Goal: Transaction & Acquisition: Purchase product/service

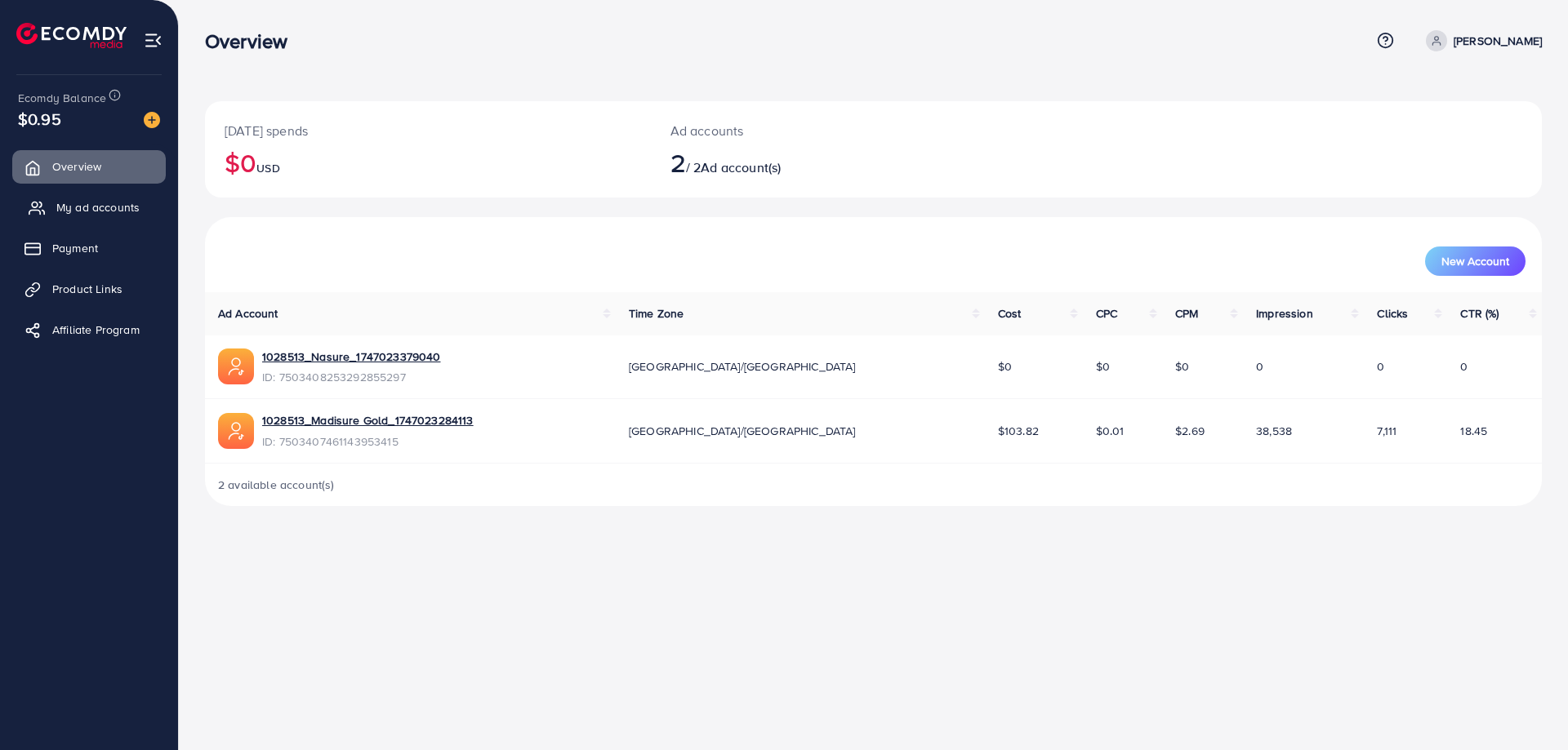
click at [89, 218] on link "My ad accounts" at bounding box center [89, 208] width 153 height 33
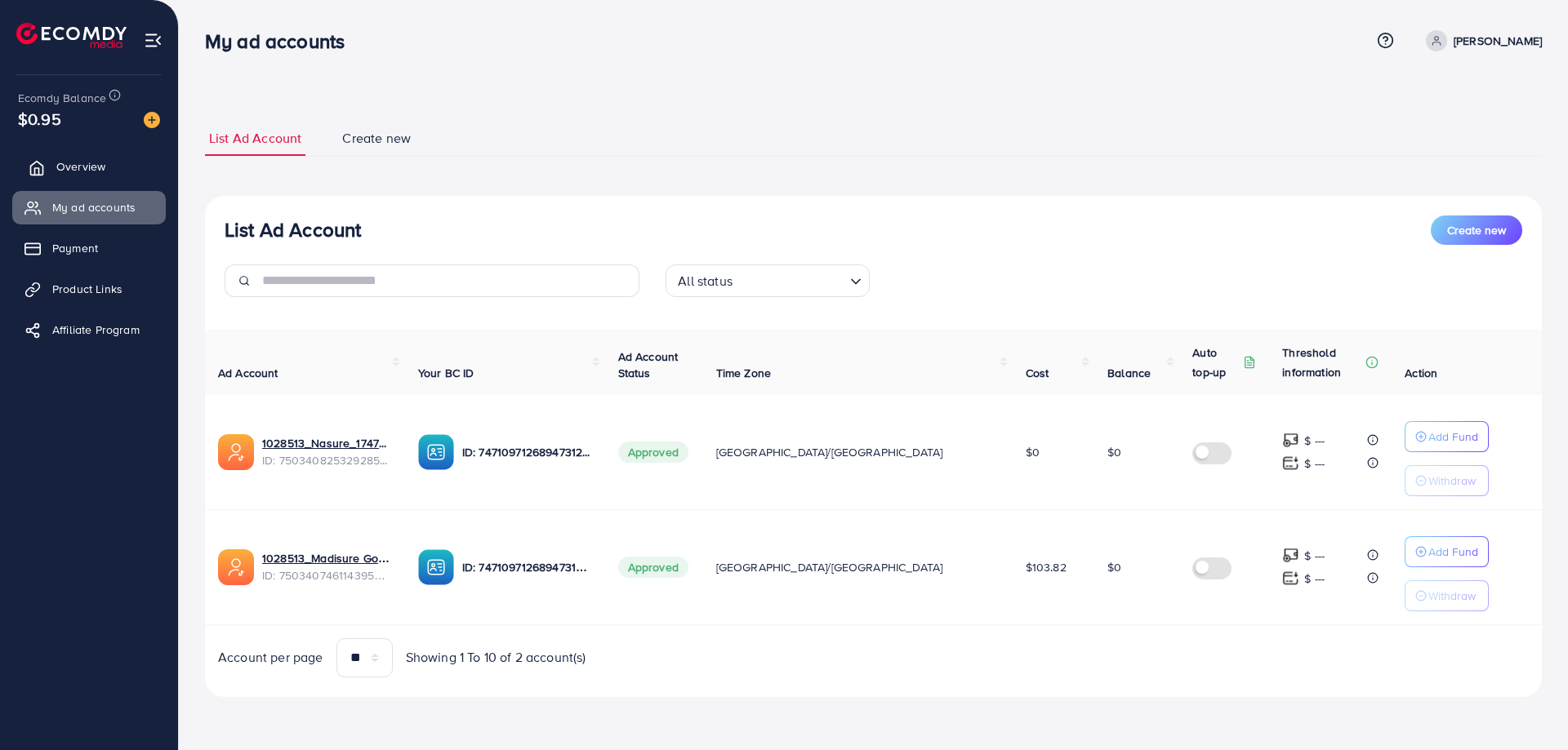
click at [118, 173] on link "Overview" at bounding box center [89, 166] width 153 height 33
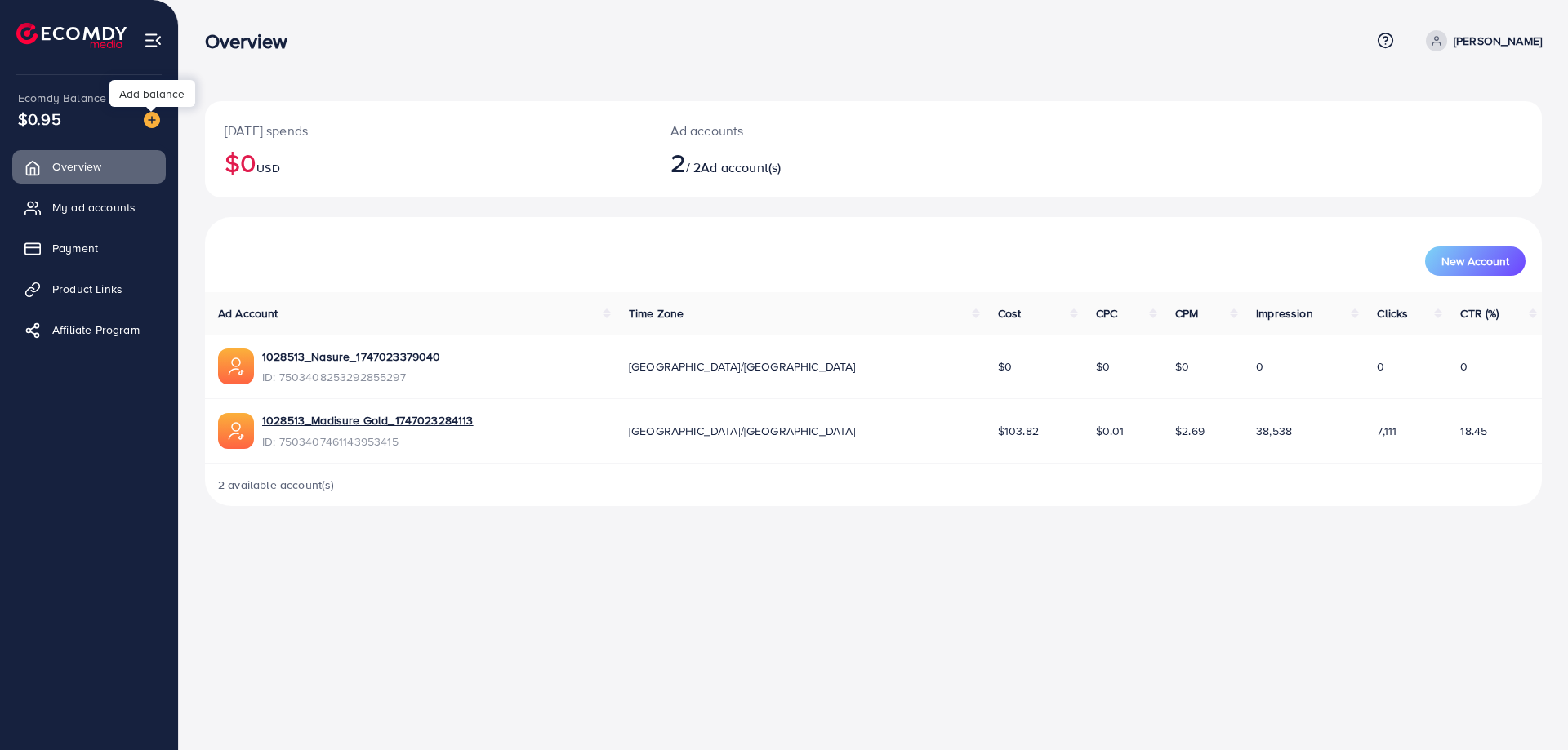
click at [151, 116] on img at bounding box center [152, 120] width 16 height 16
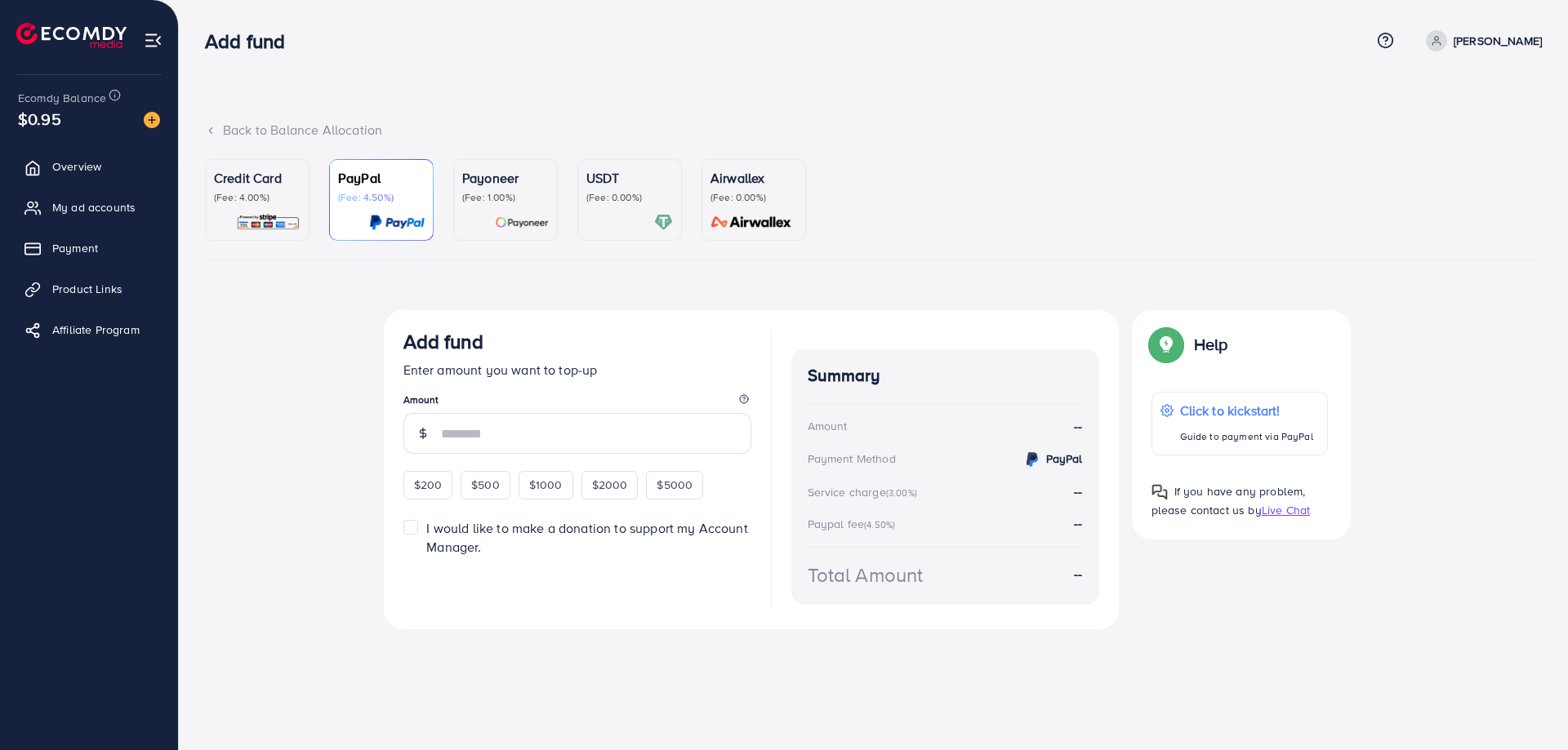
click at [724, 214] on img at bounding box center [751, 222] width 91 height 19
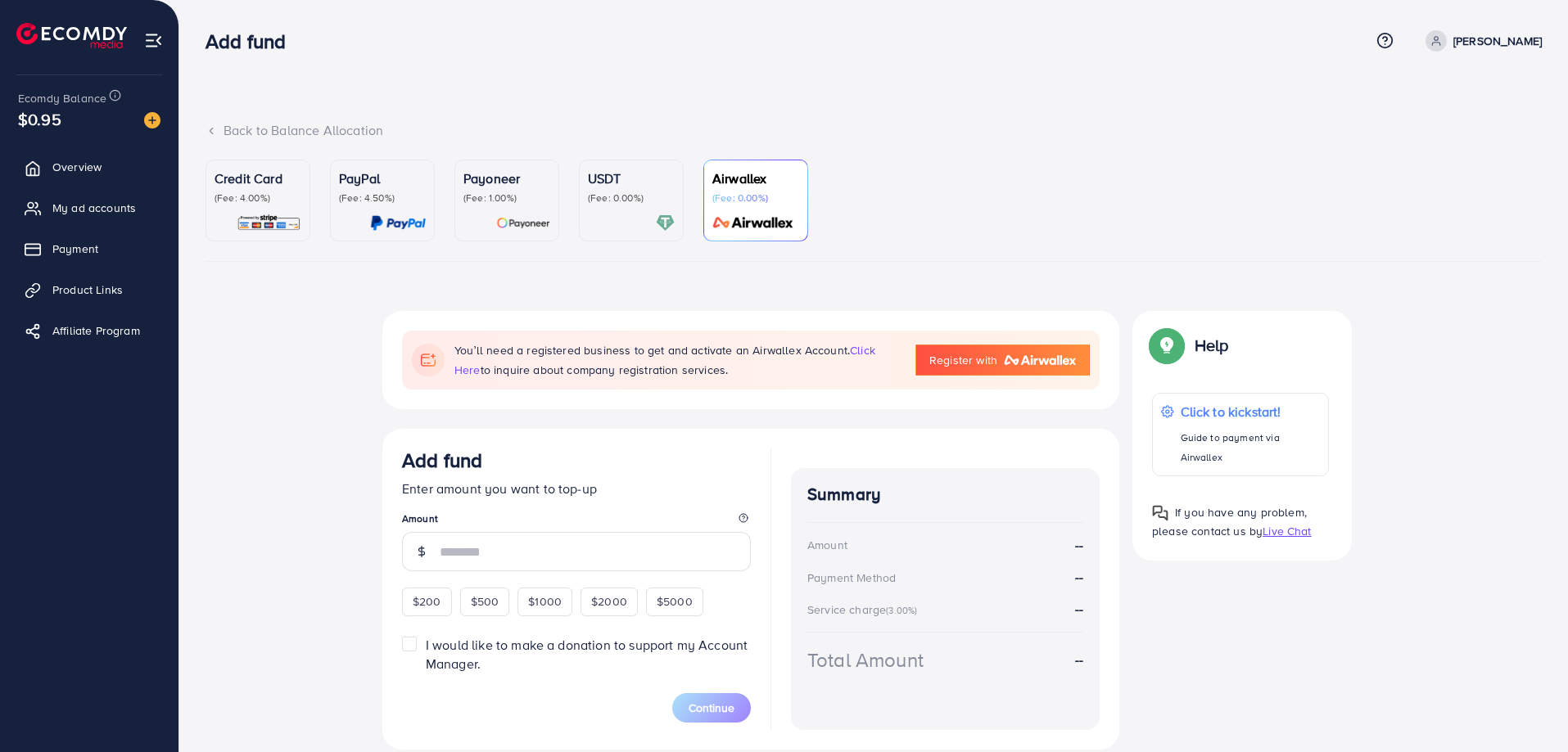
click at [634, 181] on p "USDT" at bounding box center [631, 178] width 86 height 20
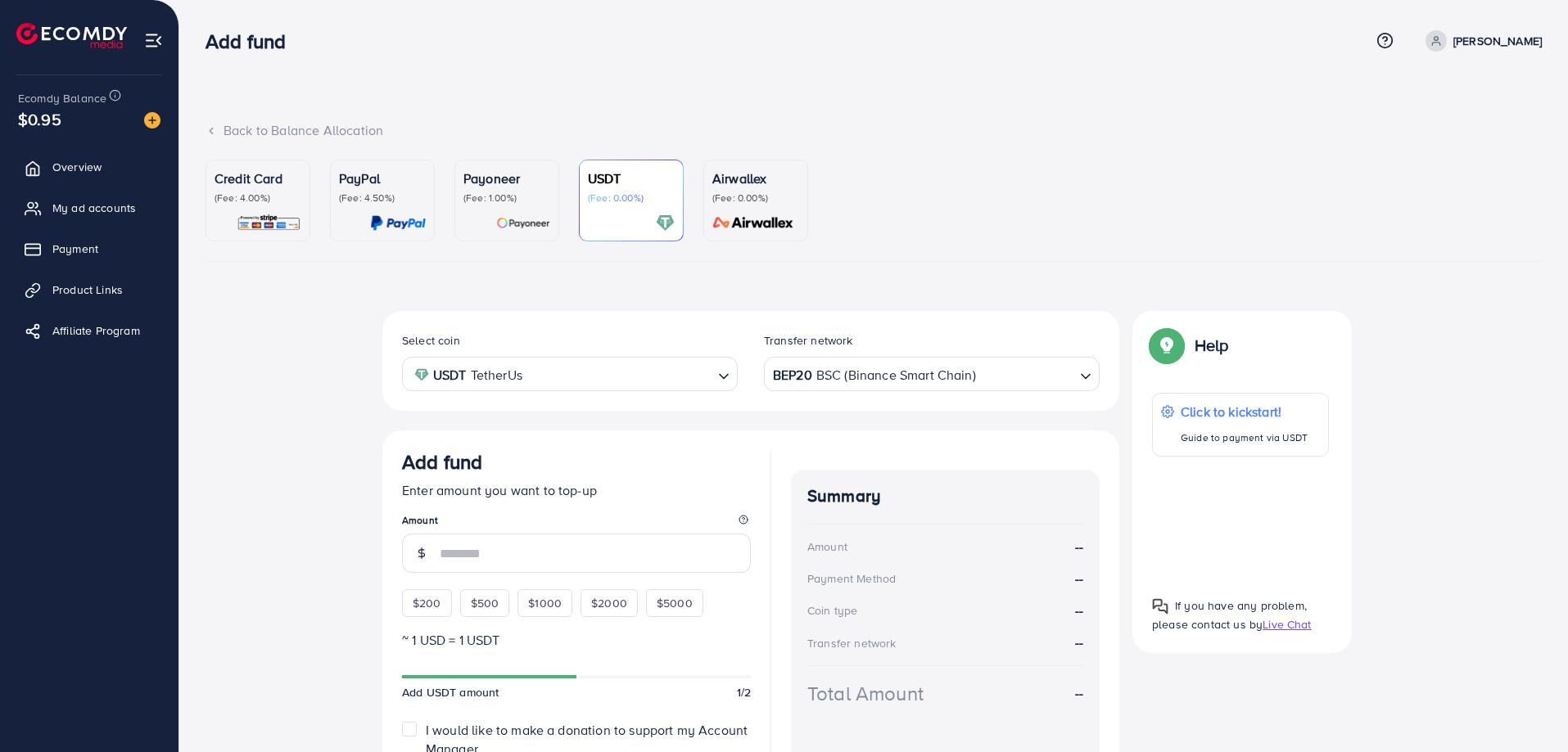
scroll to position [134, 0]
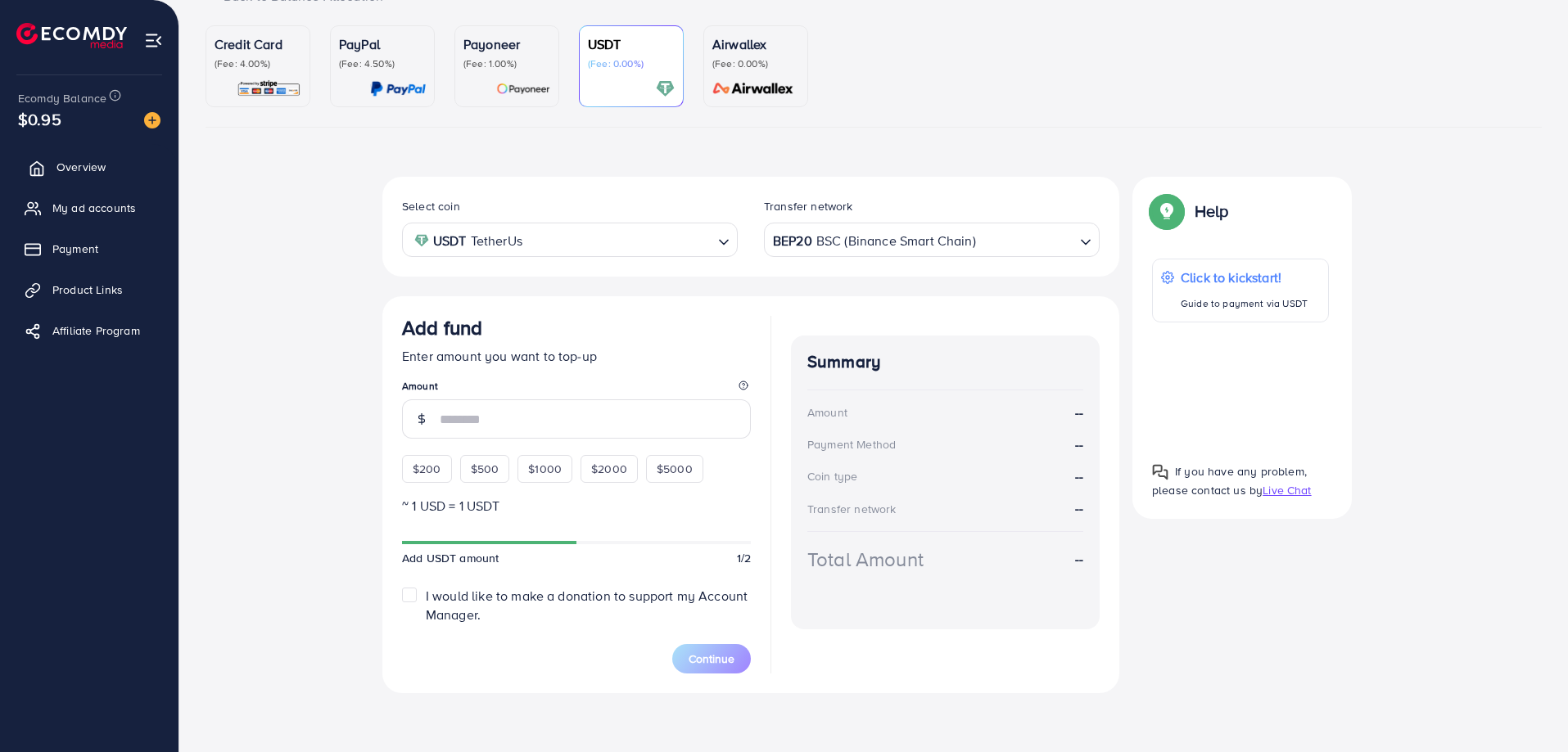
click at [99, 177] on link "Overview" at bounding box center [89, 167] width 154 height 33
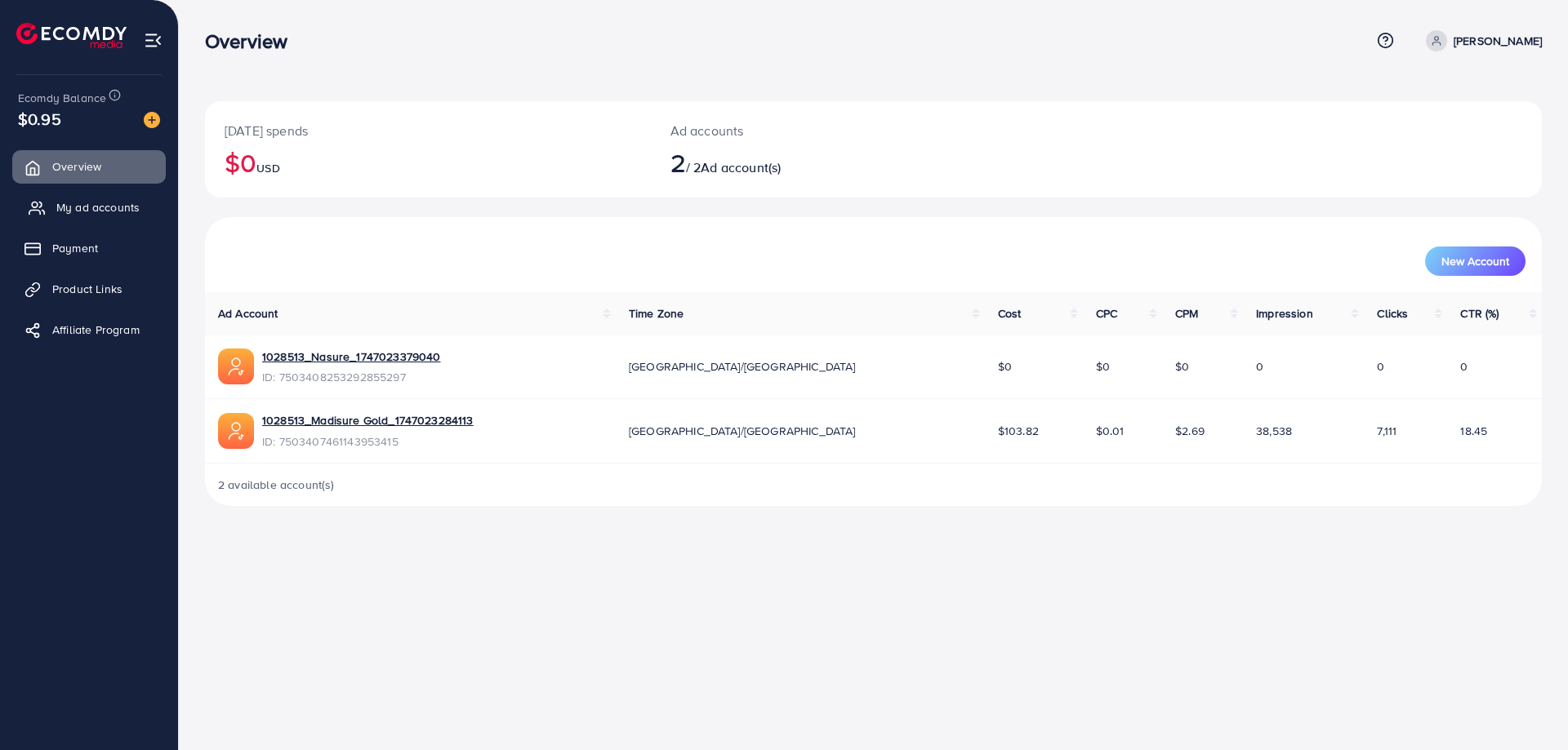
click at [102, 209] on span "My ad accounts" at bounding box center [97, 207] width 84 height 16
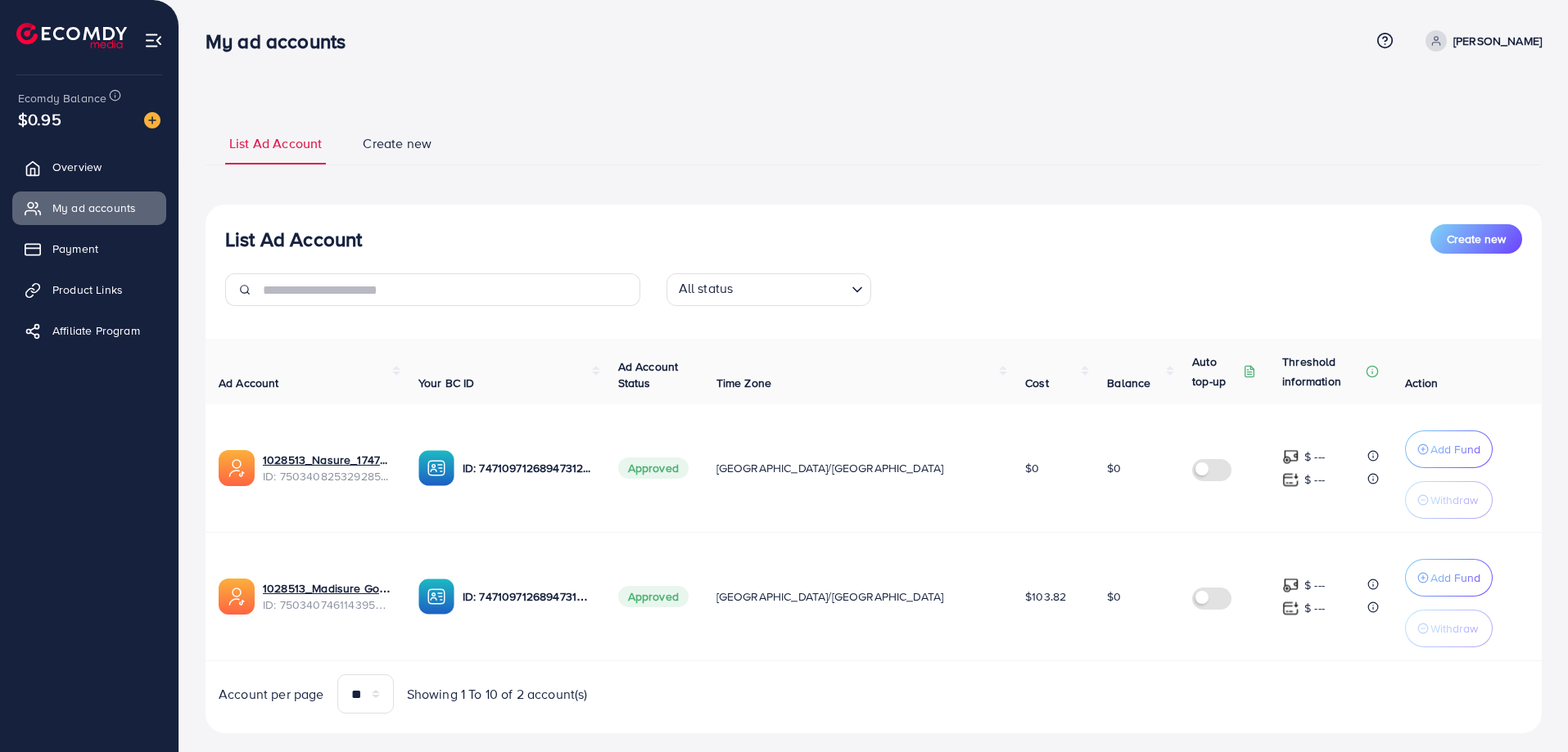
click at [649, 123] on ul "List Ad Account Create new" at bounding box center [874, 143] width 1336 height 44
click at [149, 118] on img at bounding box center [152, 120] width 16 height 16
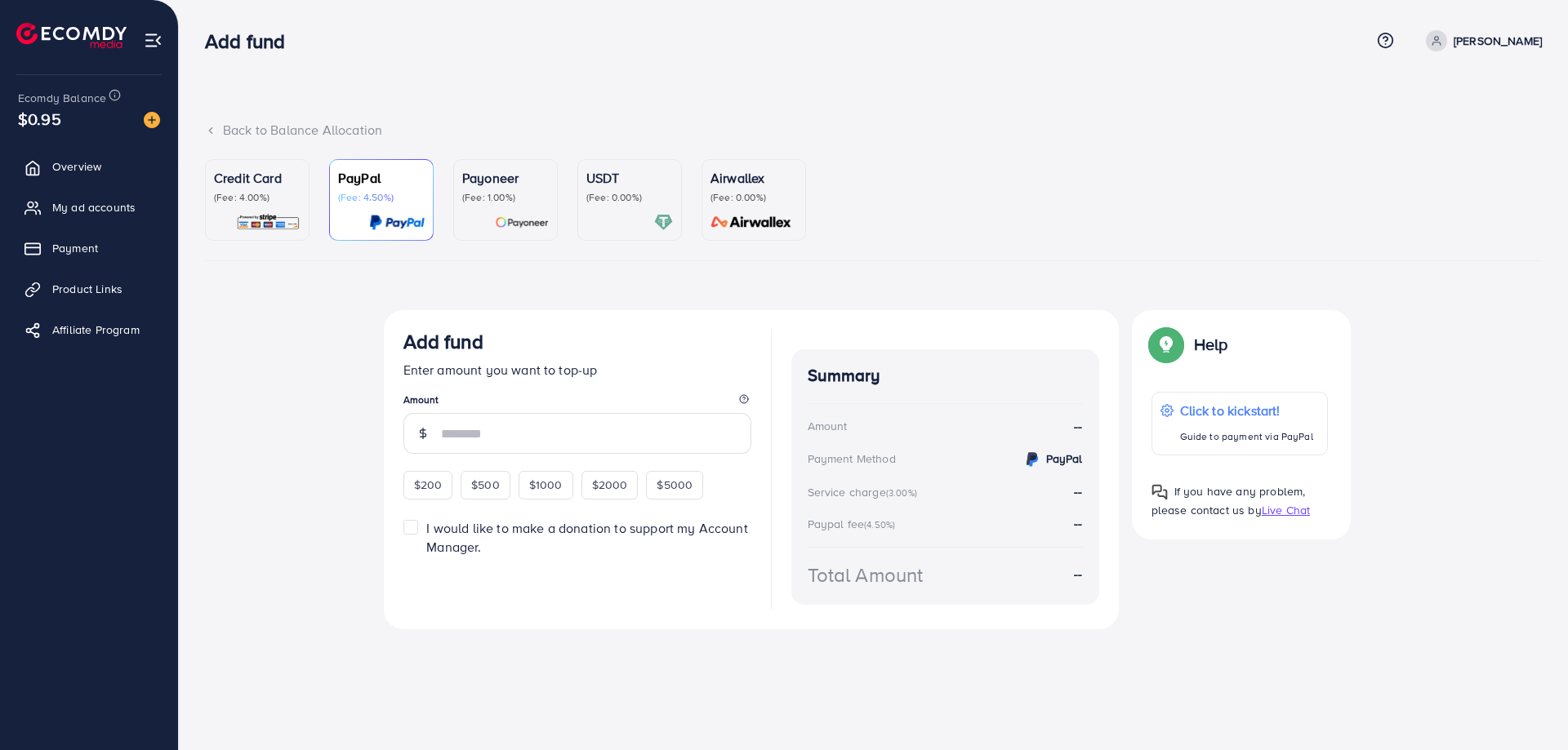
click at [602, 204] on p "(Fee: 0.00%)" at bounding box center [629, 197] width 86 height 13
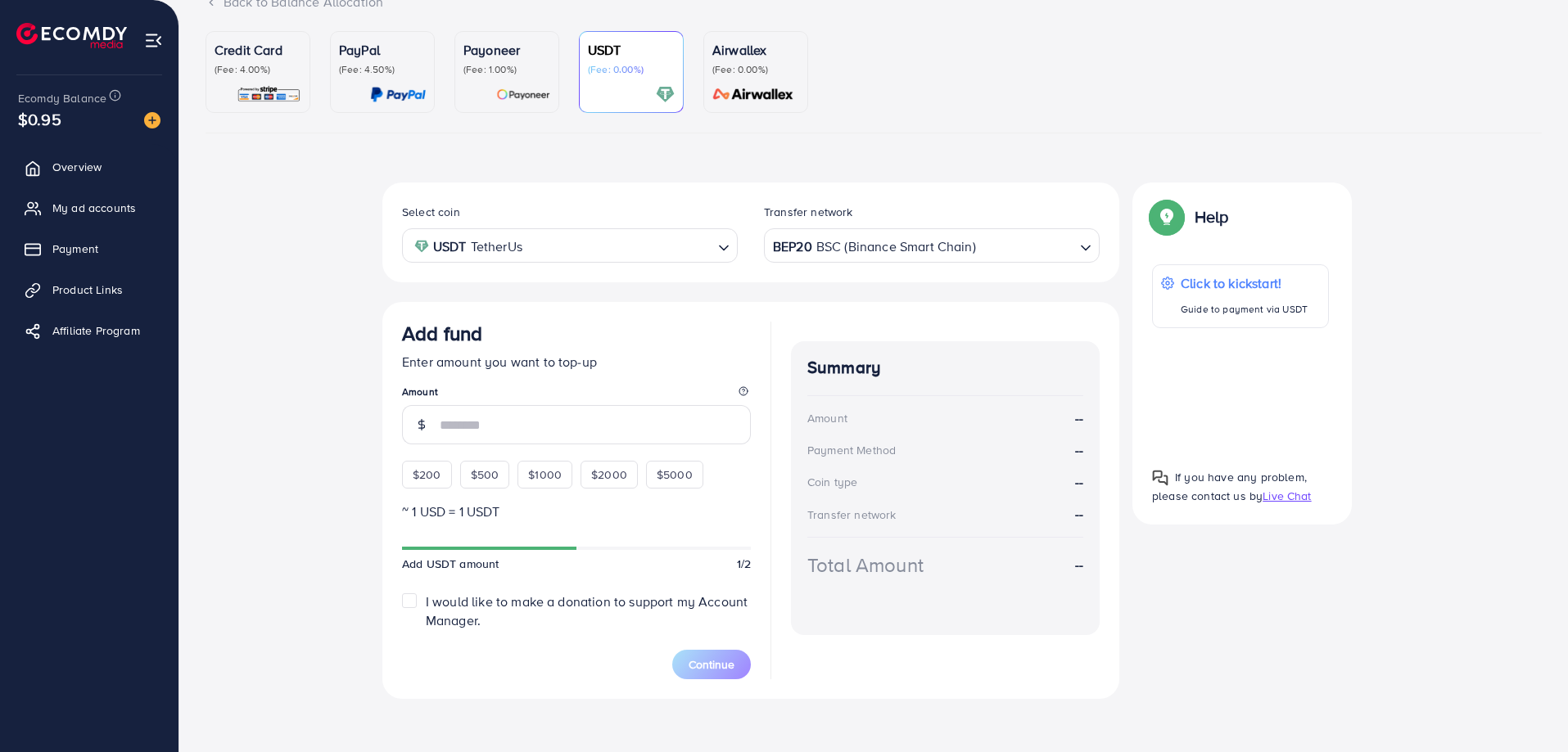
scroll to position [134, 0]
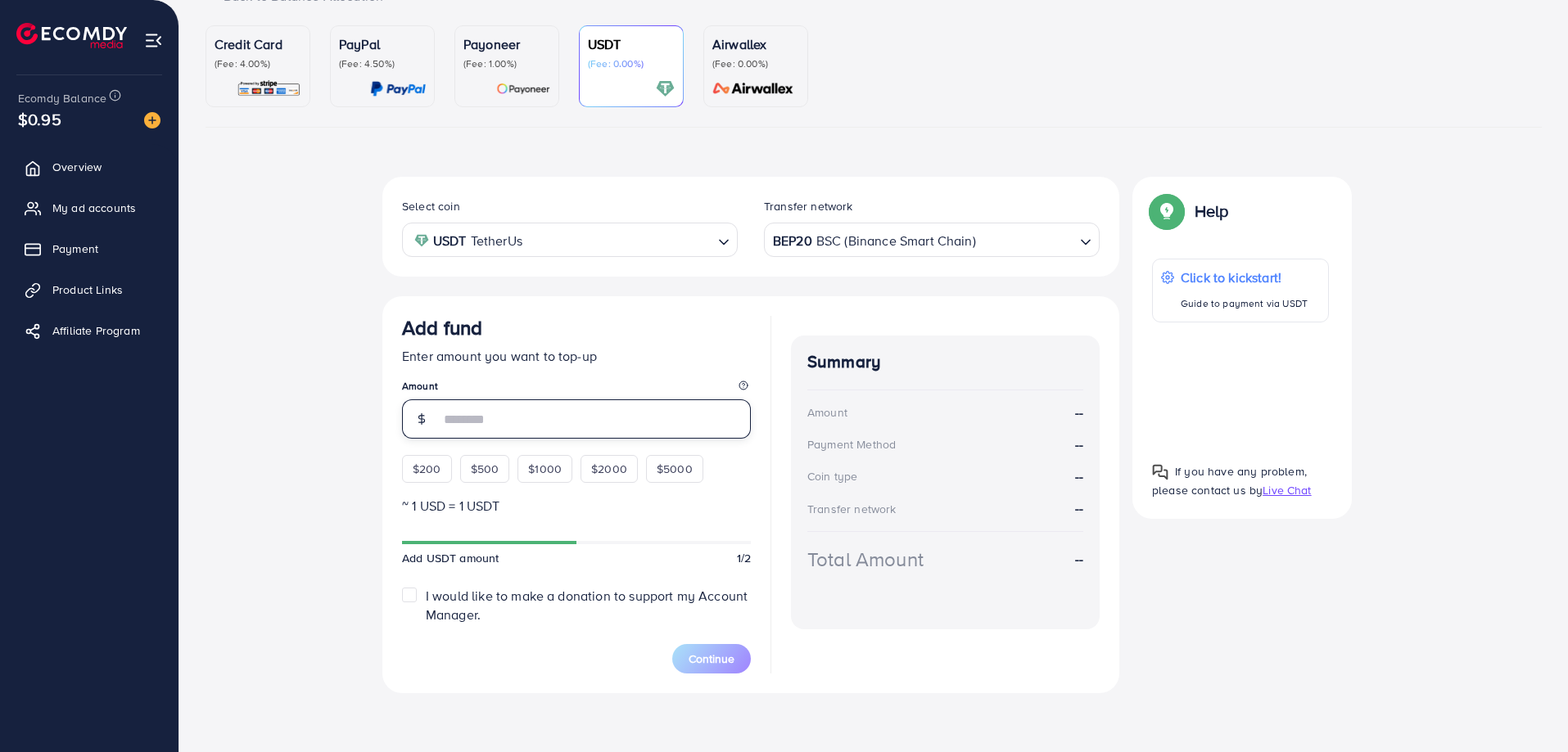
click at [475, 419] on input "number" at bounding box center [596, 418] width 311 height 39
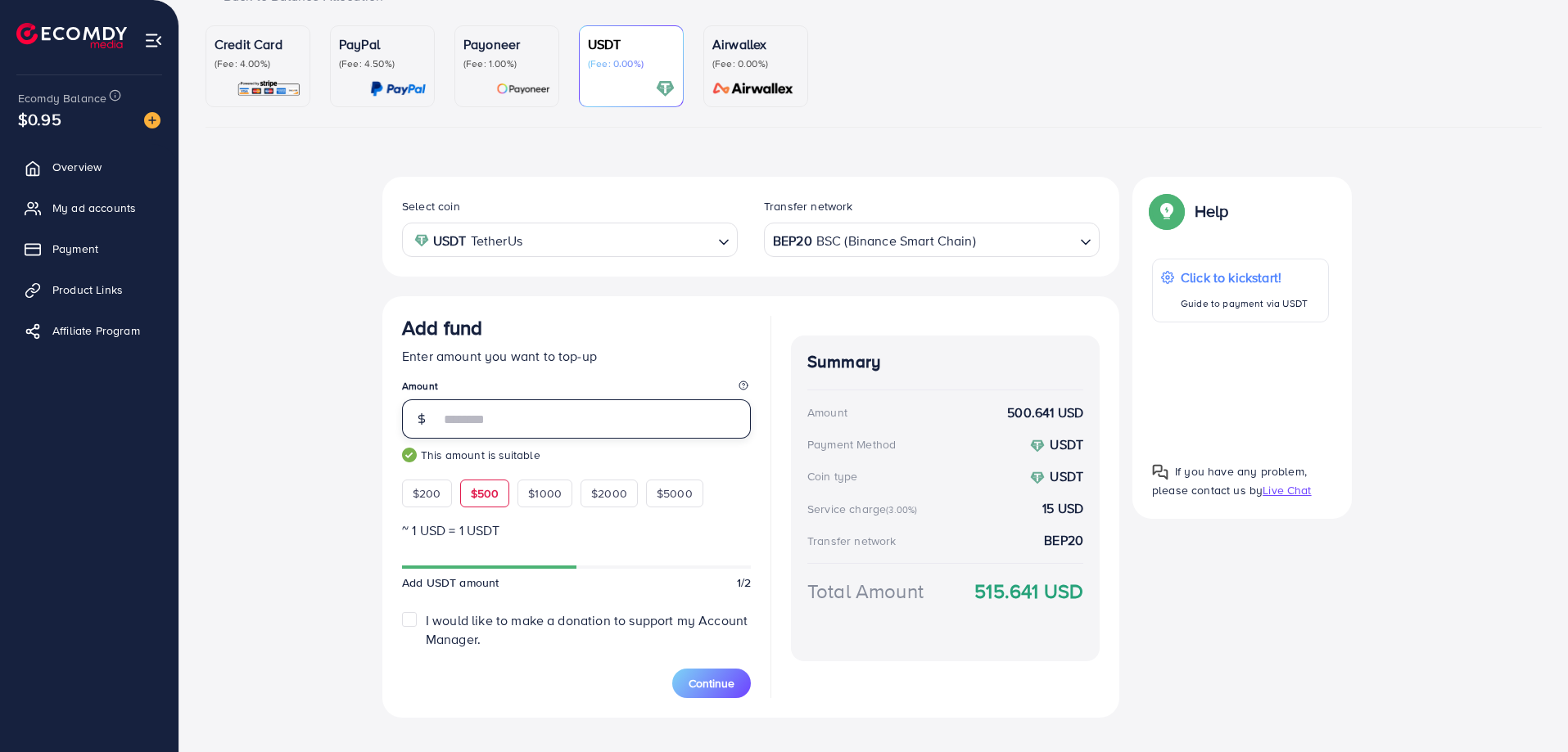
type input "***"
click at [934, 237] on div "BEP20 BSC (Binance Smart Chain)" at bounding box center [921, 239] width 305 height 29
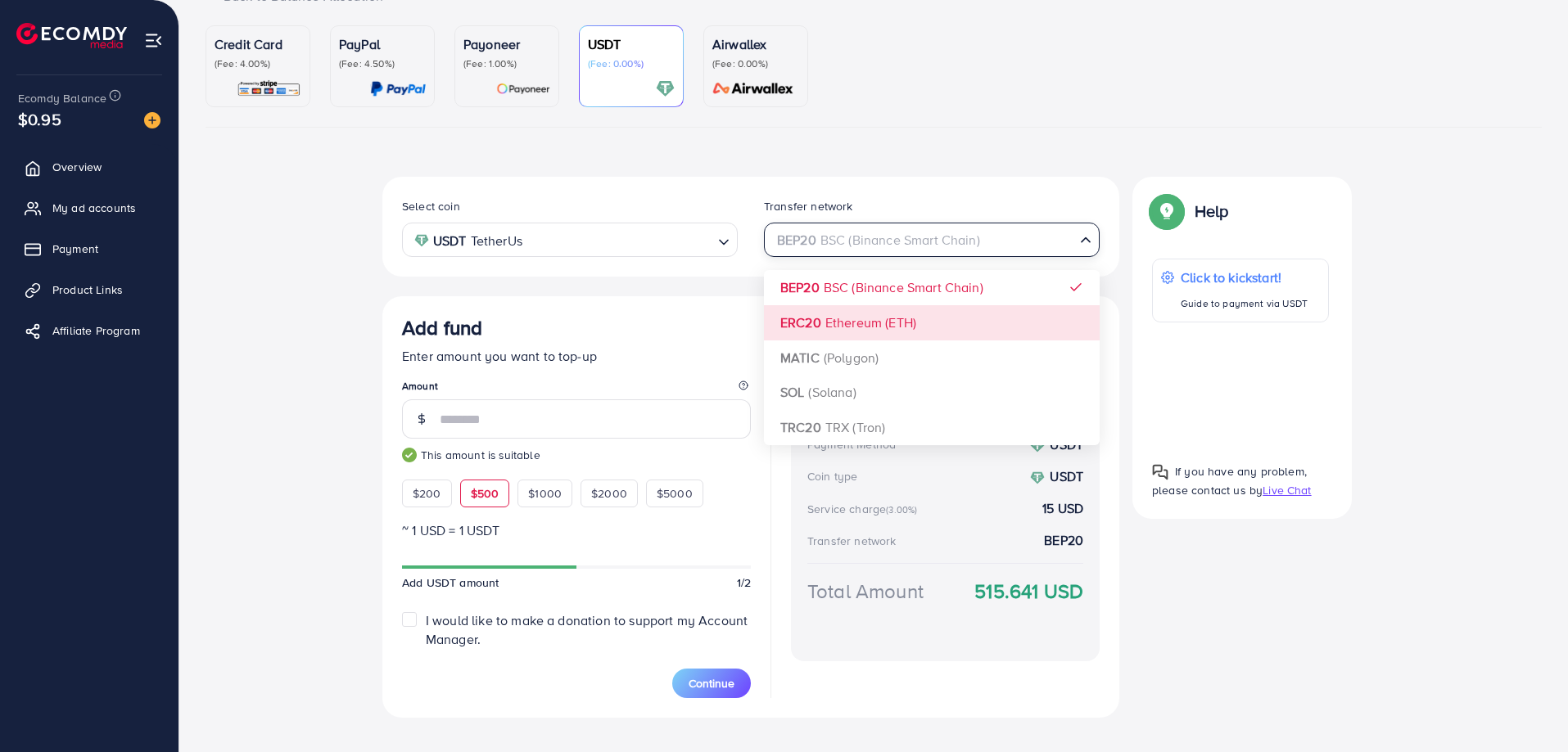
click at [900, 318] on div "Select coin USDT TetherUs Loading... Transfer network BEP20 BSC (Binance Smart …" at bounding box center [750, 448] width 736 height 541
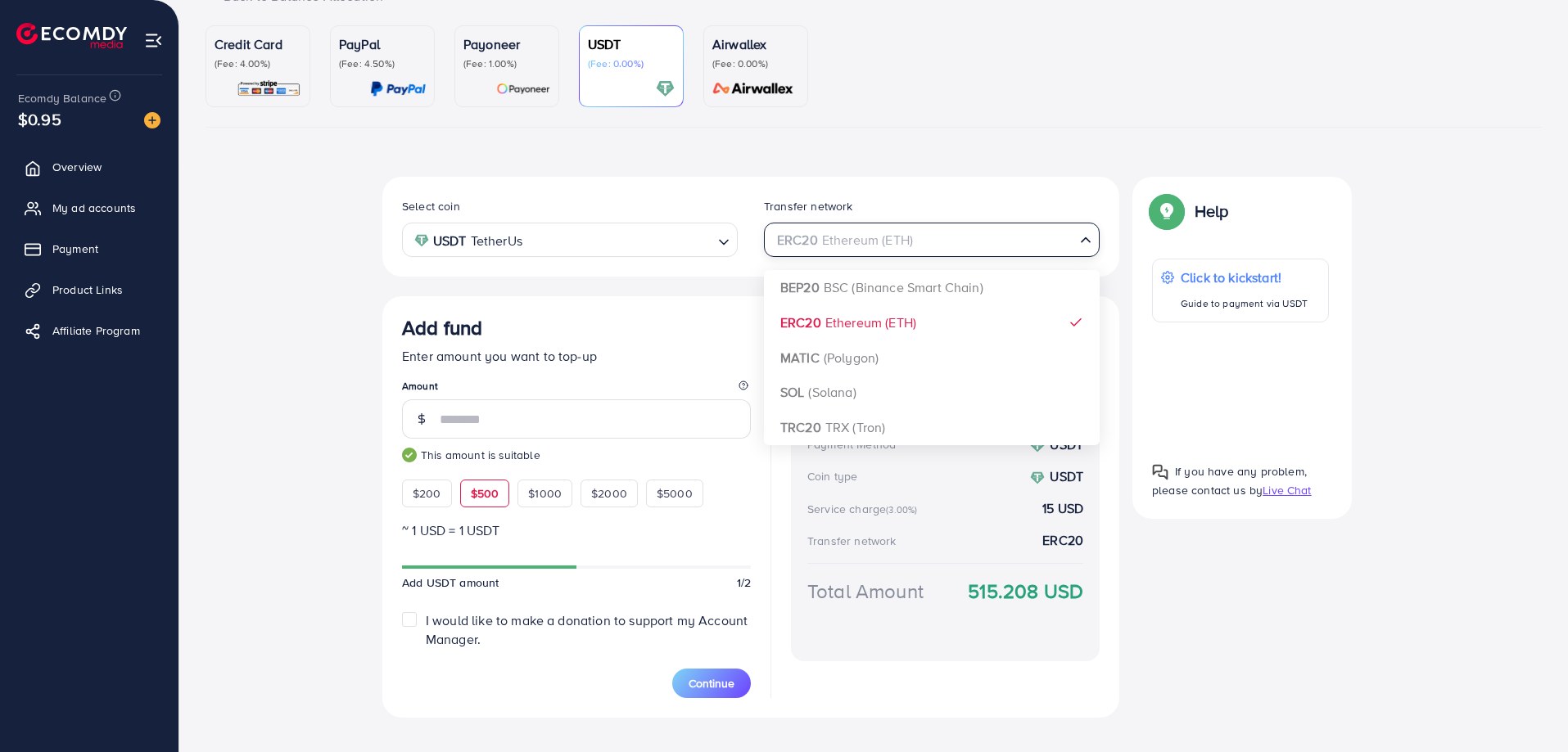
click at [915, 244] on input "Search for option" at bounding box center [922, 239] width 303 height 25
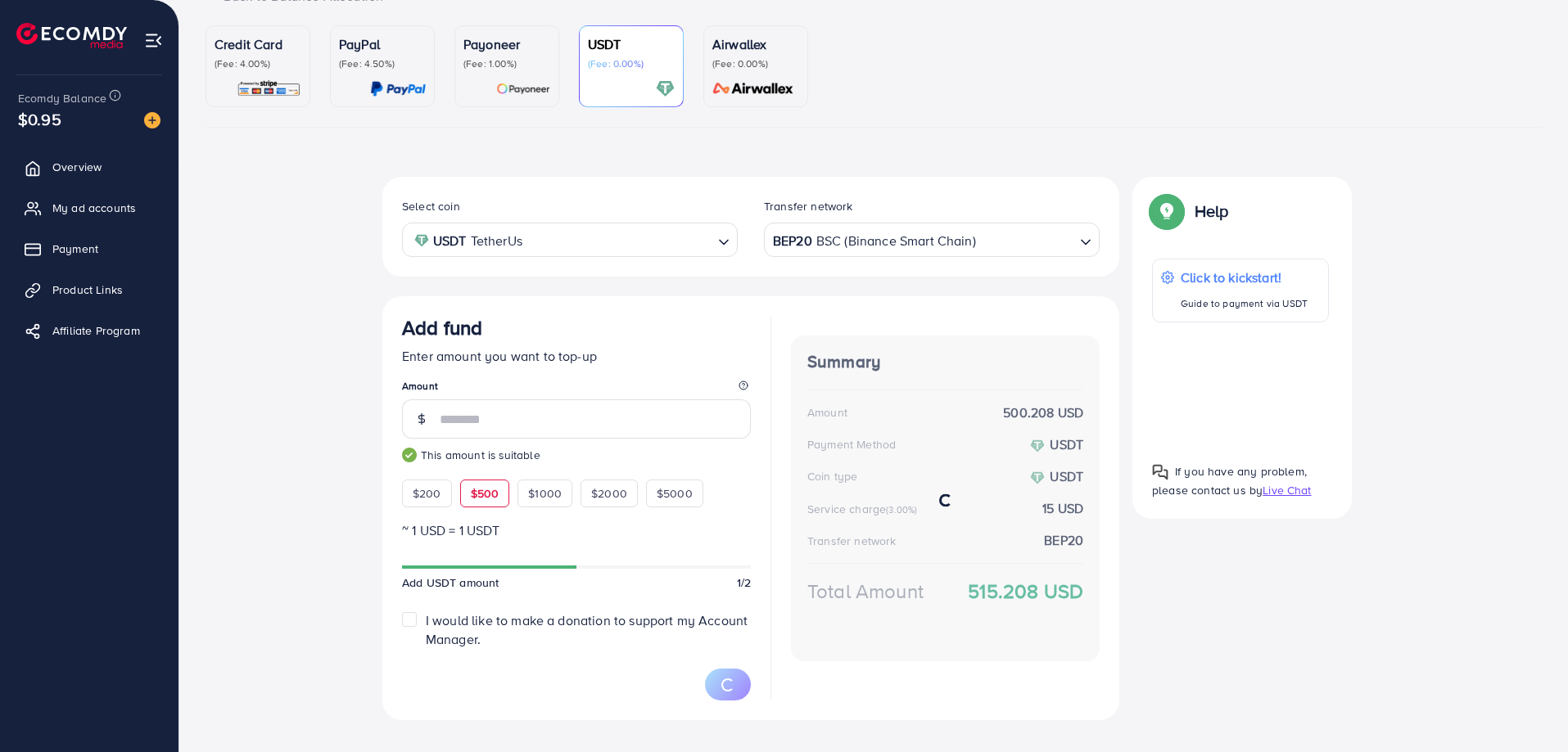
click at [919, 286] on div "Select coin USDT TetherUs Loading... Transfer network BEP20 BSC (Binance Smart …" at bounding box center [750, 449] width 736 height 544
click at [716, 684] on span "Continue" at bounding box center [711, 683] width 46 height 16
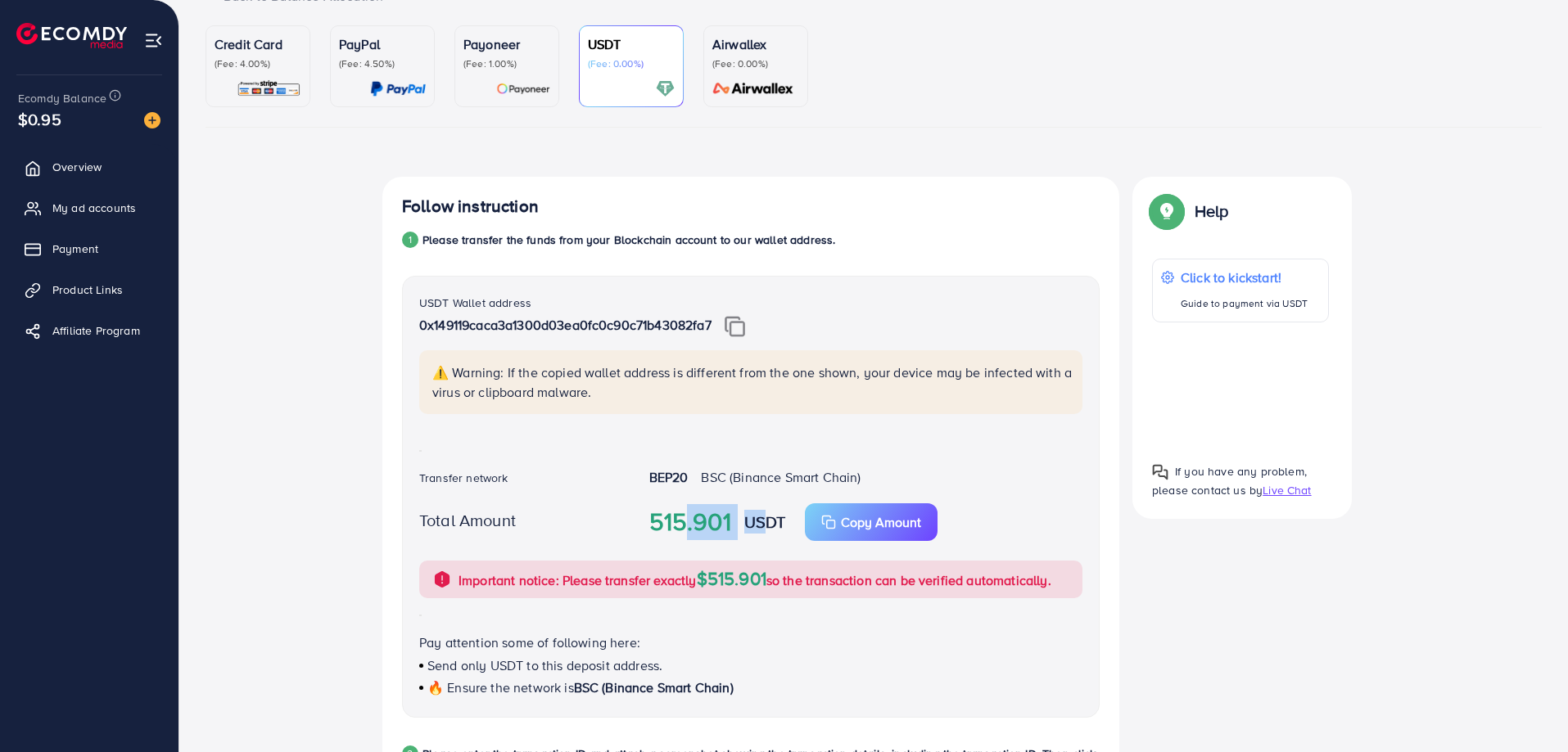
drag, startPoint x: 671, startPoint y: 526, endPoint x: 752, endPoint y: 526, distance: 81.0
type textarea "***** *"
click at [752, 526] on div "515.901 USDT Copy Amount Copy" at bounding box center [865, 523] width 459 height 38
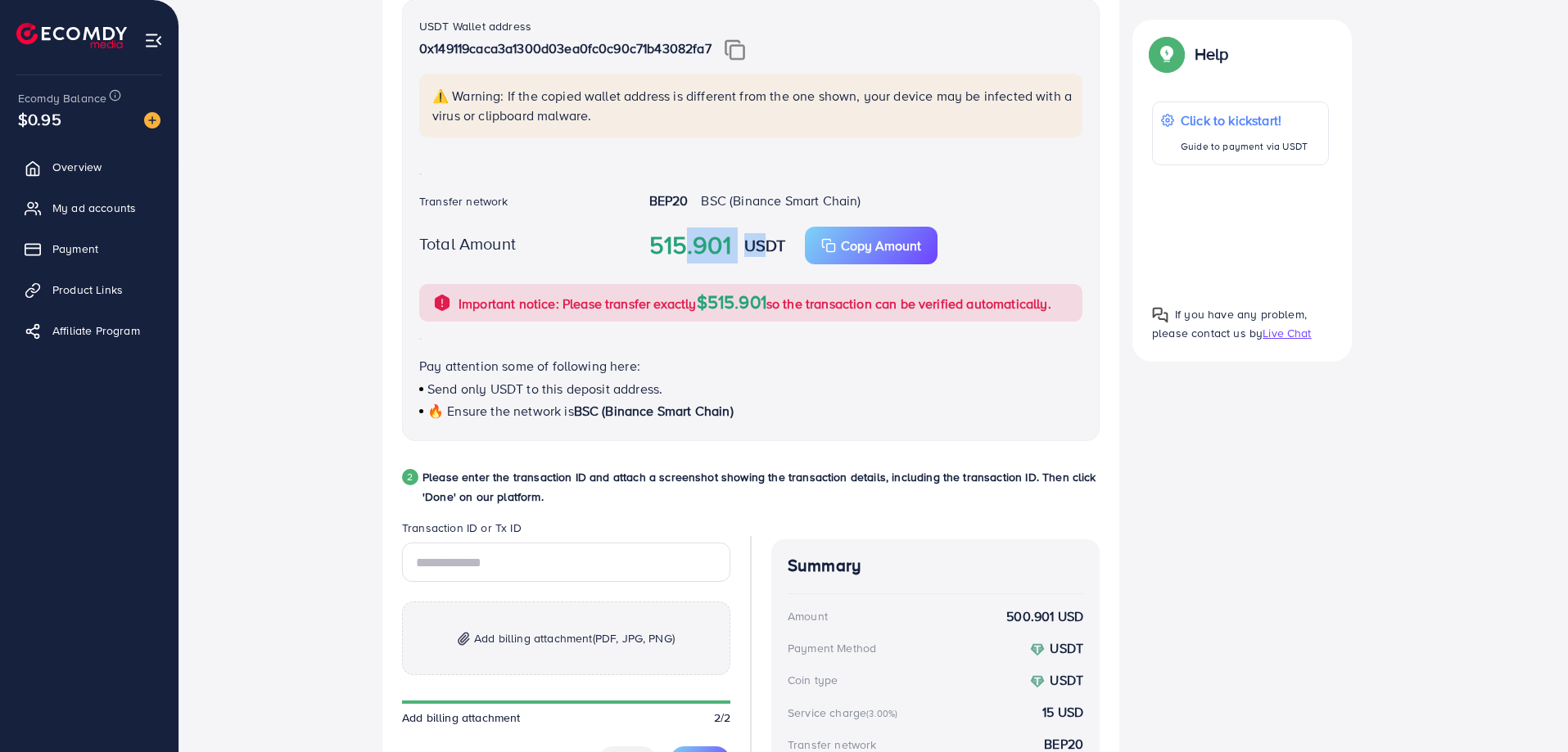
scroll to position [602, 0]
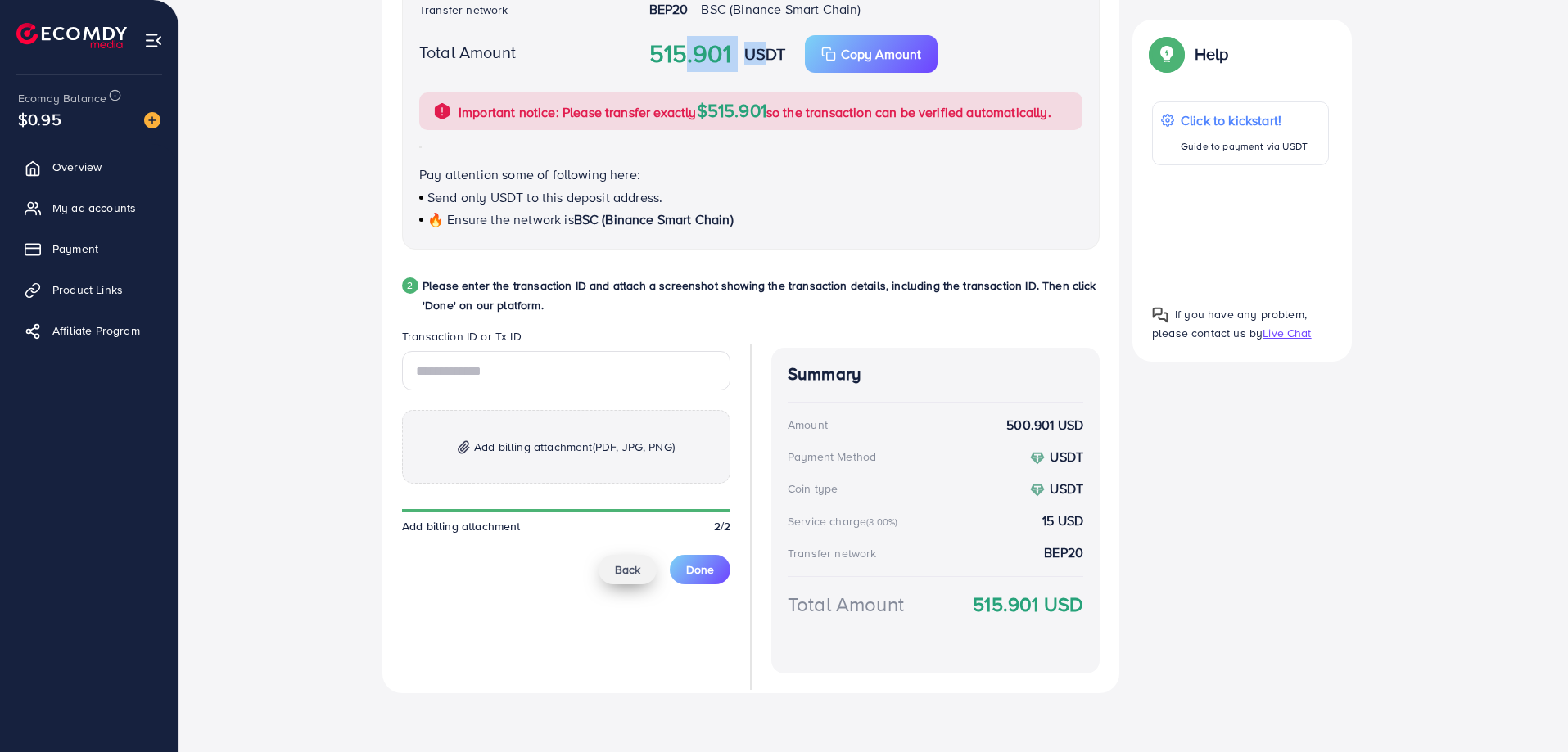
click at [634, 571] on span "Back" at bounding box center [627, 570] width 25 height 16
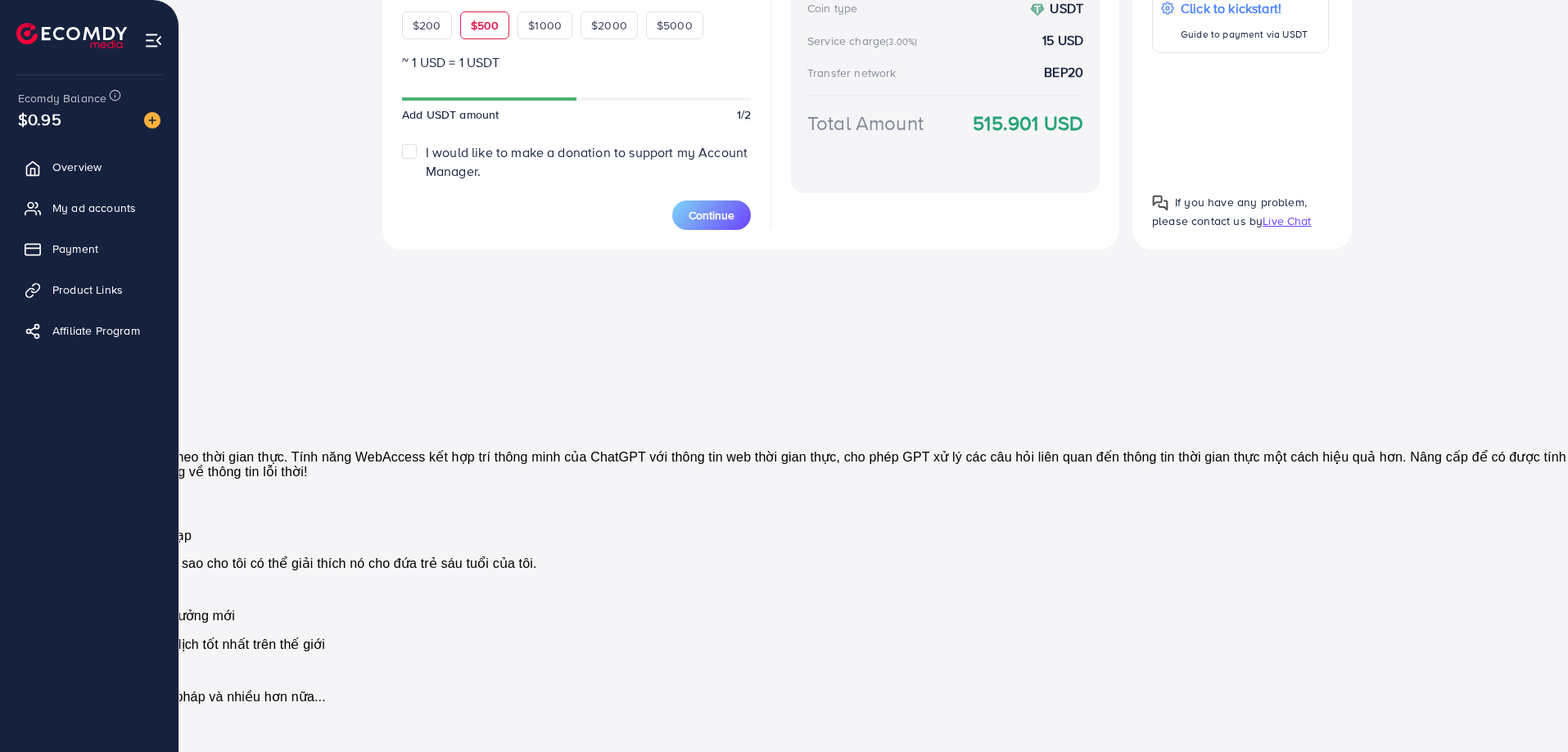
scroll to position [159, 0]
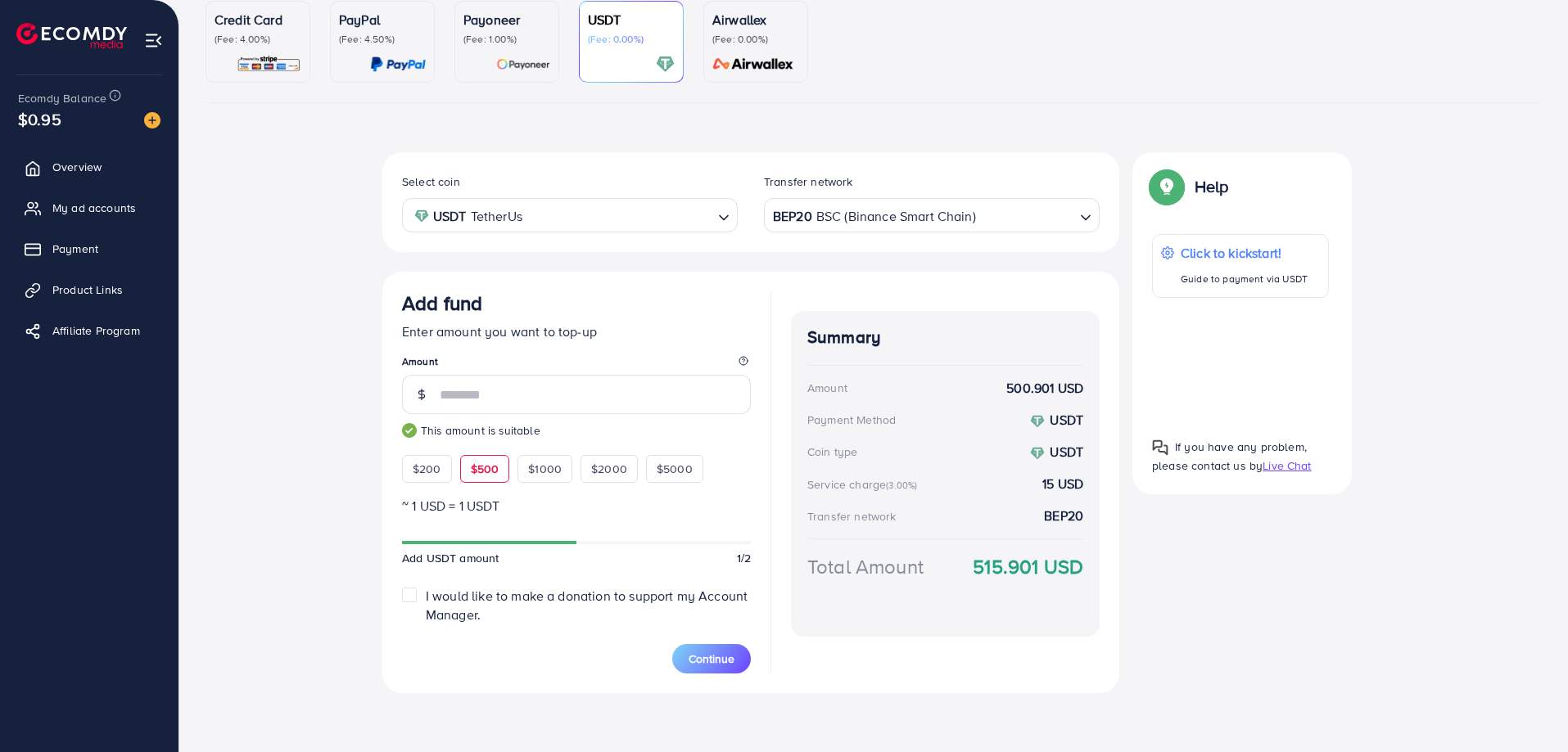
click at [985, 221] on input "Search for option" at bounding box center [1025, 215] width 96 height 25
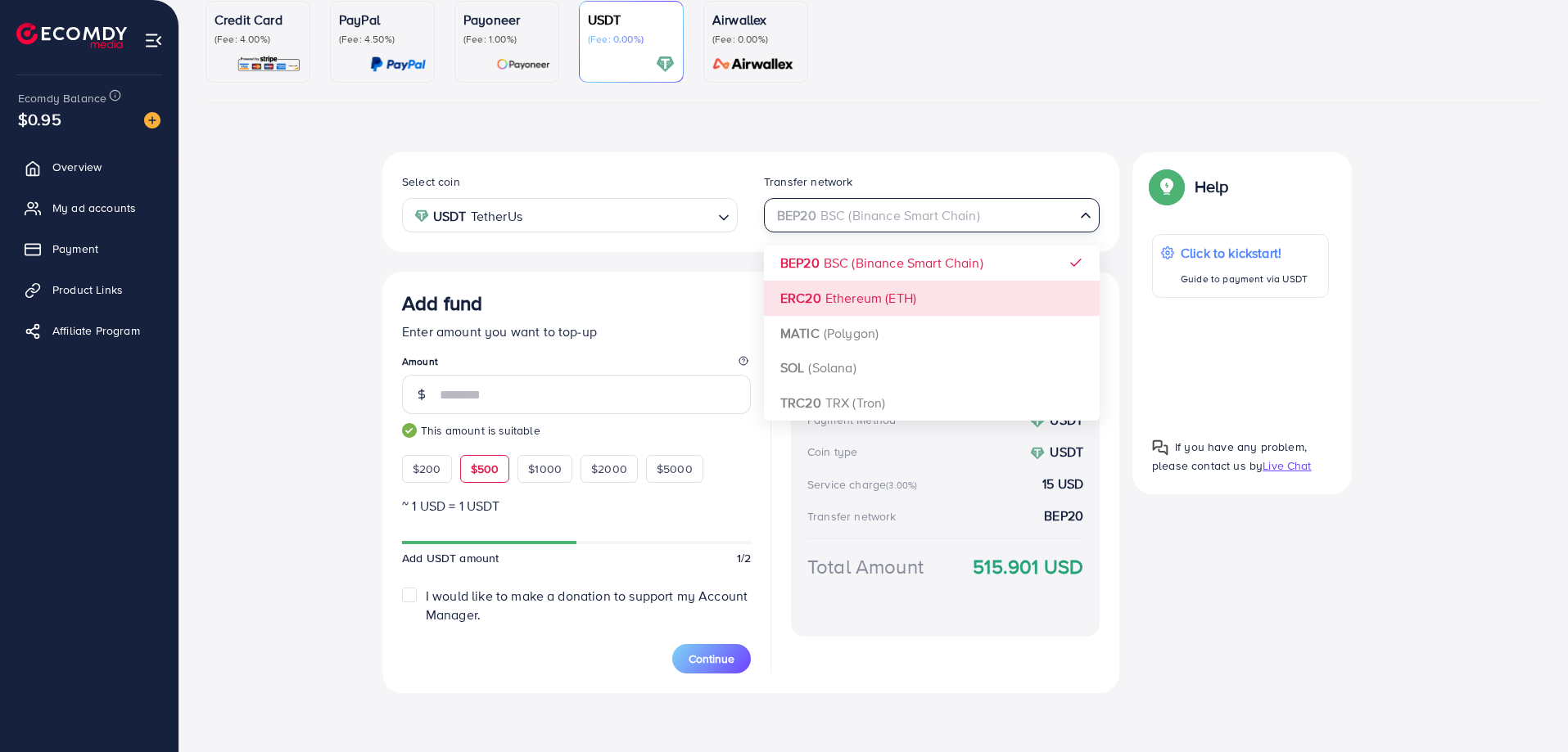
click at [901, 291] on div "Select coin USDT TetherUs Loading... Transfer network BEP20 BSC (Binance Smart …" at bounding box center [750, 423] width 736 height 541
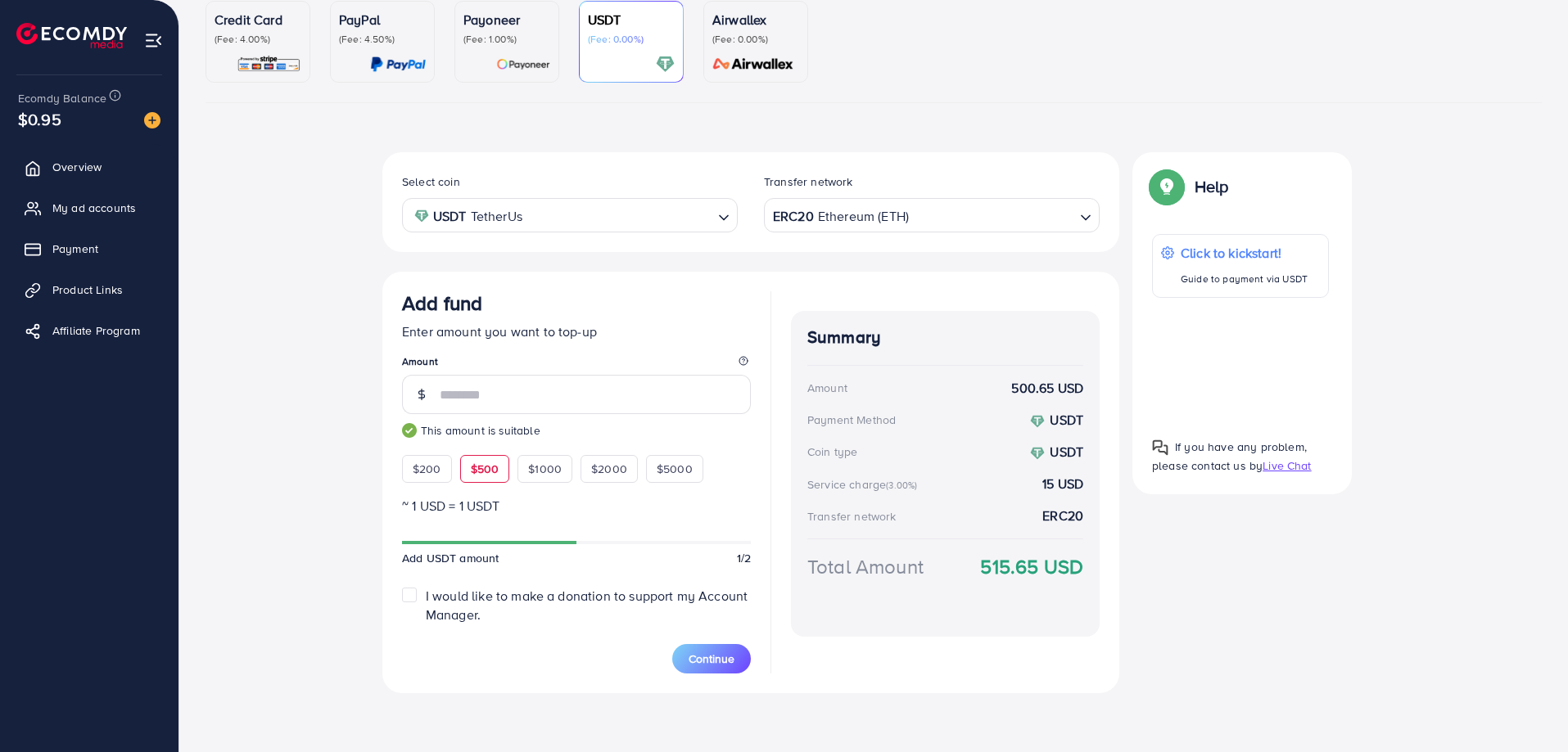
click at [949, 225] on input "Search for option" at bounding box center [991, 215] width 163 height 25
click at [925, 271] on div "Select coin USDT TetherUs Loading... Transfer network BEP20 BSC (Binance Smart …" at bounding box center [750, 424] width 736 height 544
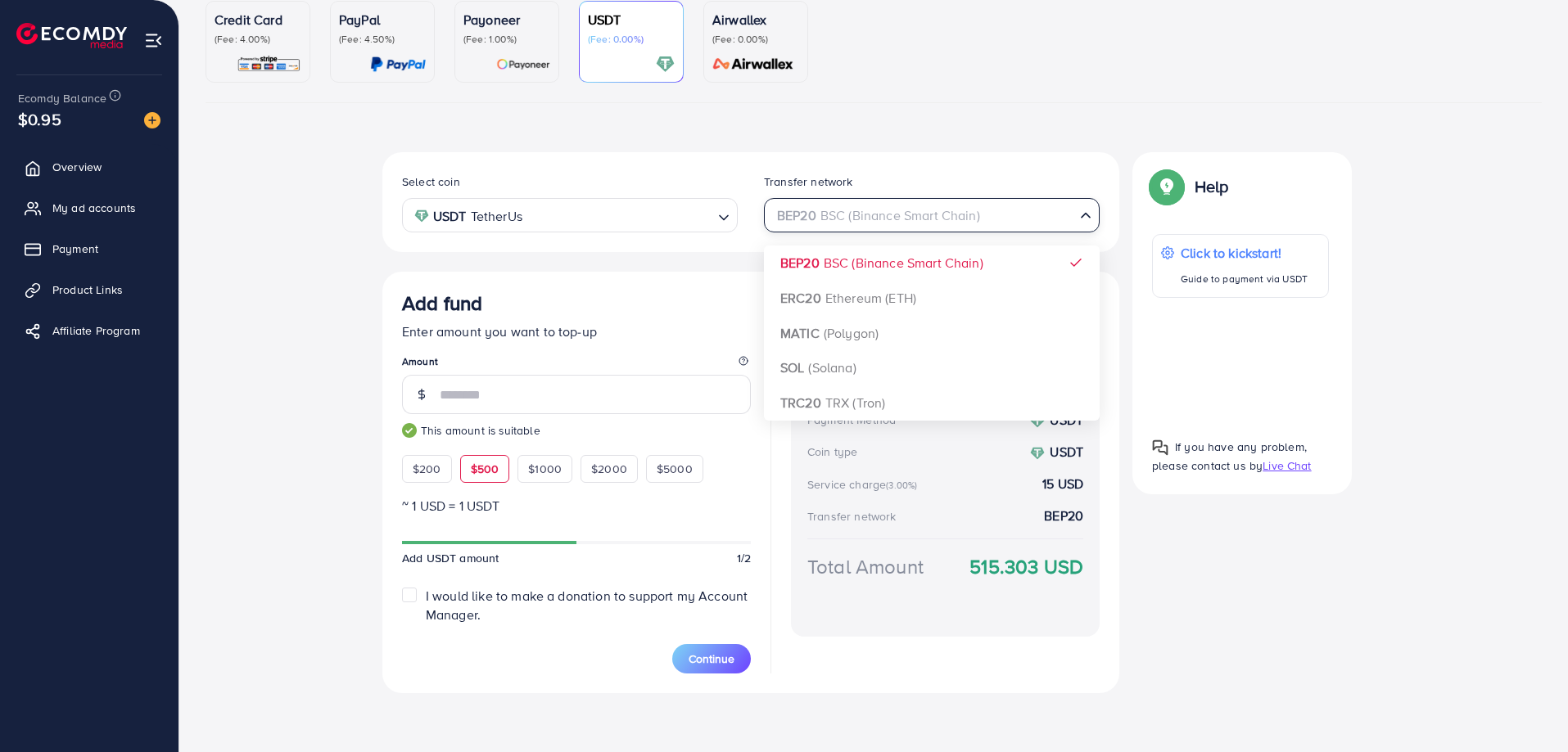
click at [929, 226] on div "BEP20 BSC (Binance Smart Chain)" at bounding box center [921, 213] width 305 height 29
click at [901, 287] on div "Select coin USDT TetherUs Loading... Transfer network BEP20 BSC (Binance Smart …" at bounding box center [750, 423] width 736 height 541
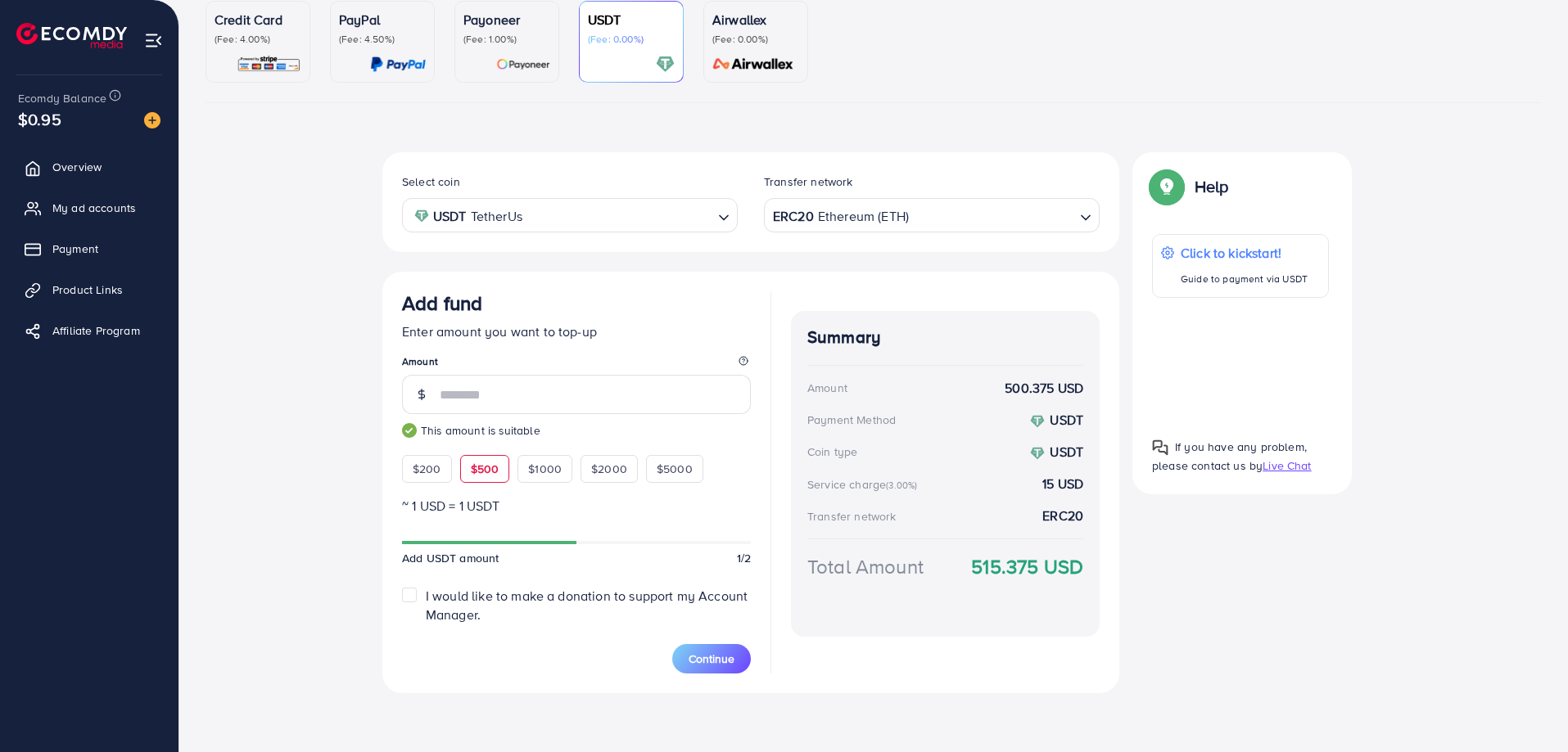
click at [922, 225] on input "Search for option" at bounding box center [991, 215] width 163 height 25
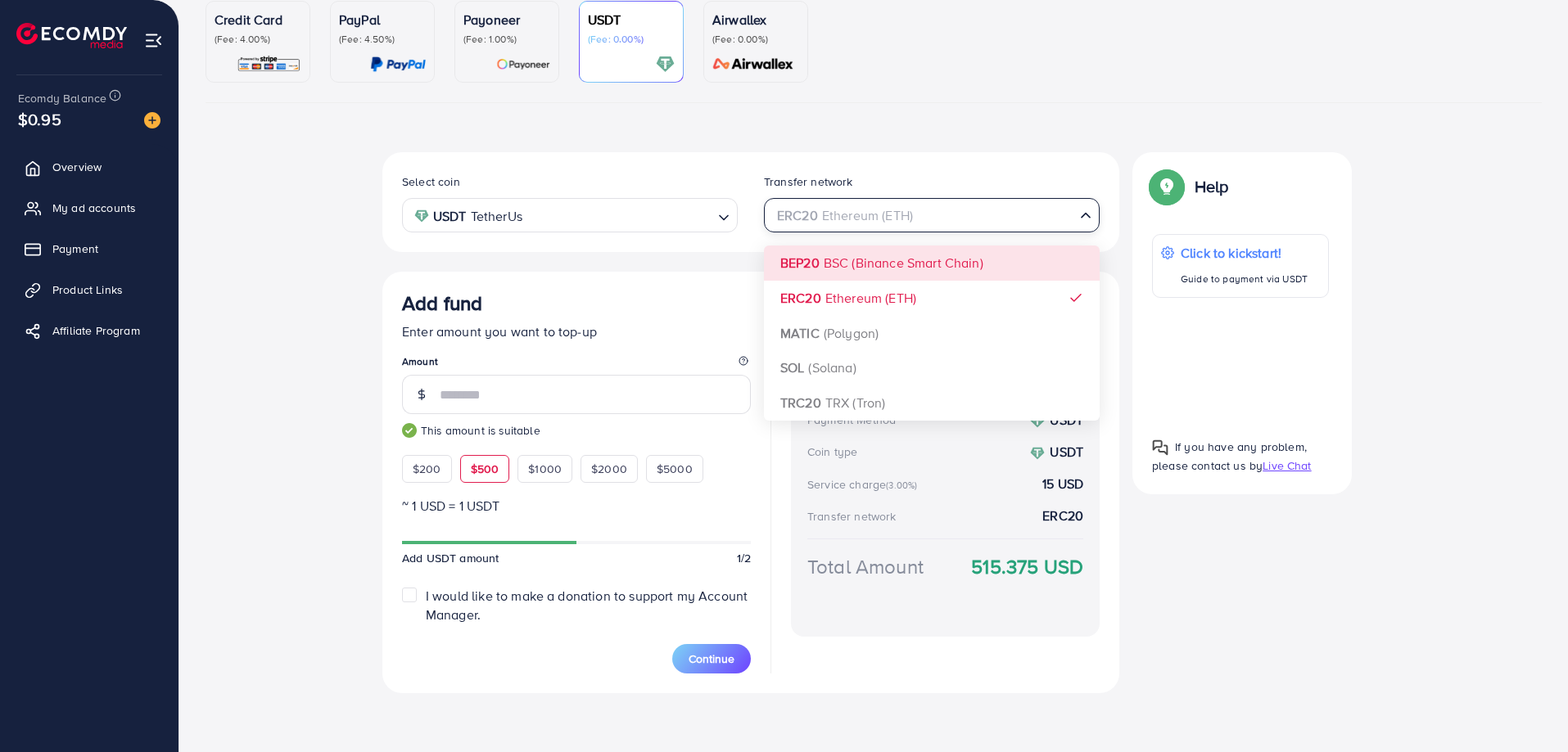
click at [913, 267] on div "Select coin USDT TetherUs Loading... Transfer network ERC20 Ethereum (ETH) Load…" at bounding box center [750, 423] width 736 height 541
click at [929, 209] on div "BEP20 BSC (Binance Smart Chain)" at bounding box center [921, 213] width 305 height 29
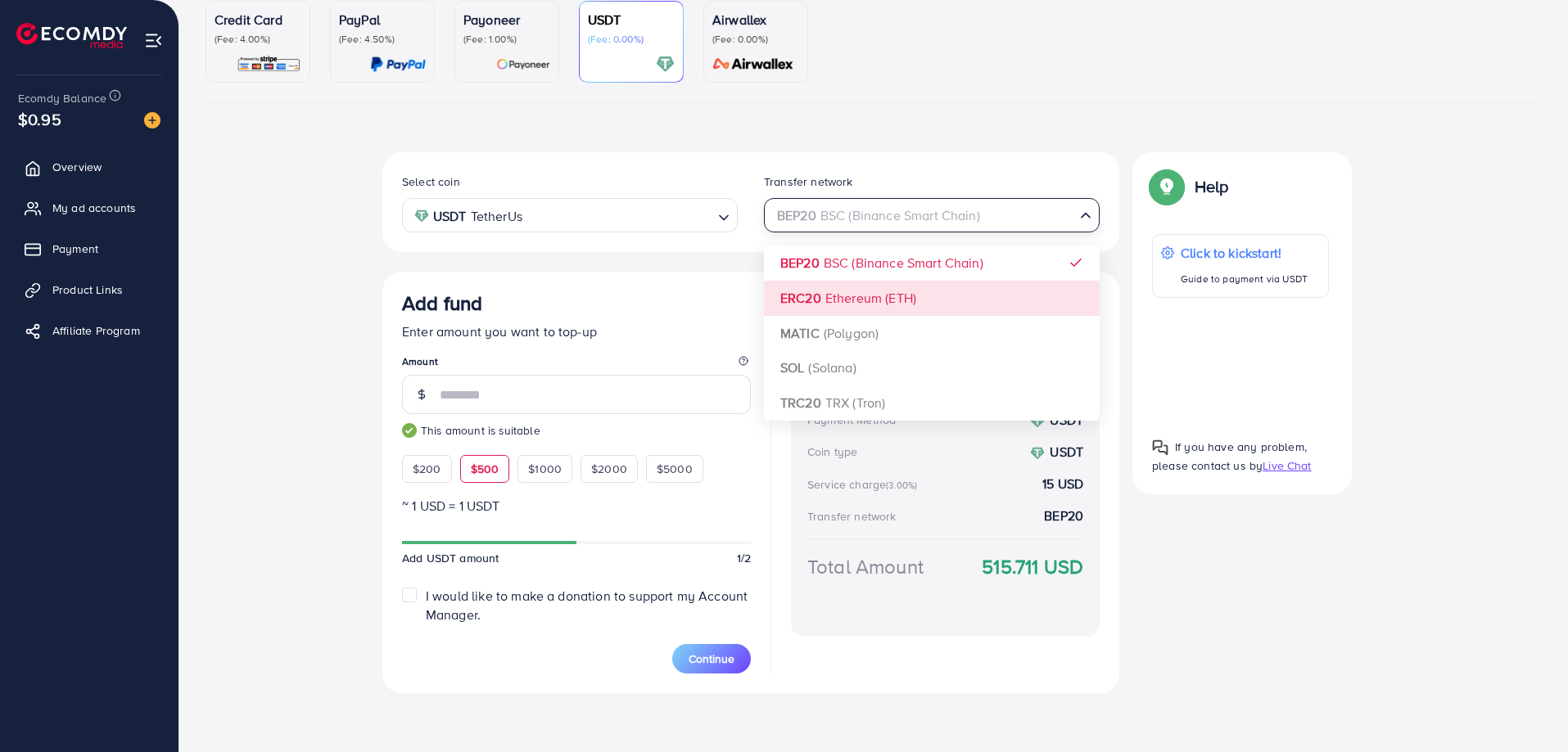
click at [908, 287] on div "Select coin USDT TetherUs Loading... Transfer network BEP20 BSC (Binance Smart …" at bounding box center [750, 423] width 736 height 541
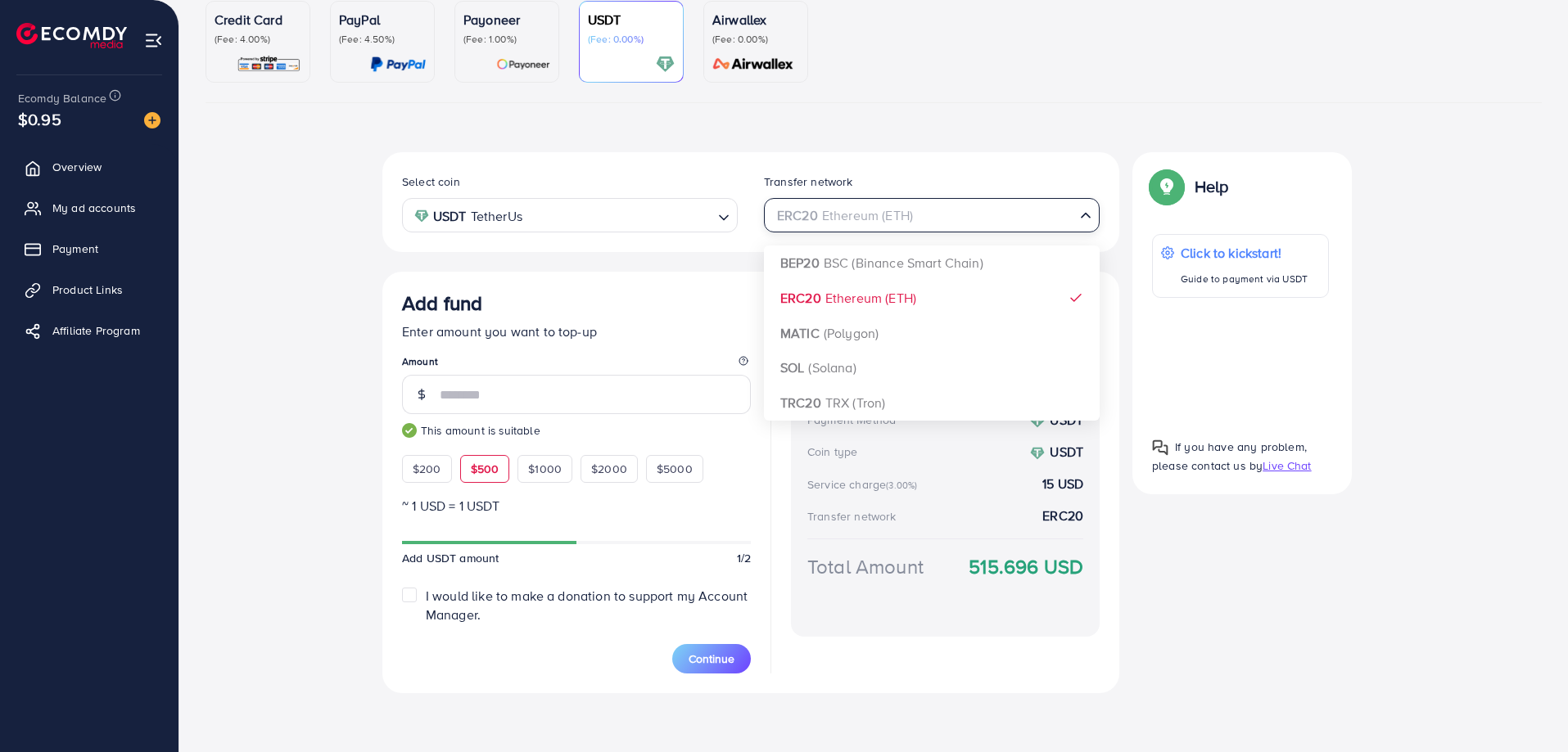
click at [922, 222] on input "Search for option" at bounding box center [922, 215] width 303 height 25
click at [912, 258] on div "Select coin USDT TetherUs Loading... Transfer network ERC20 Ethereum (ETH) Load…" at bounding box center [750, 423] width 736 height 541
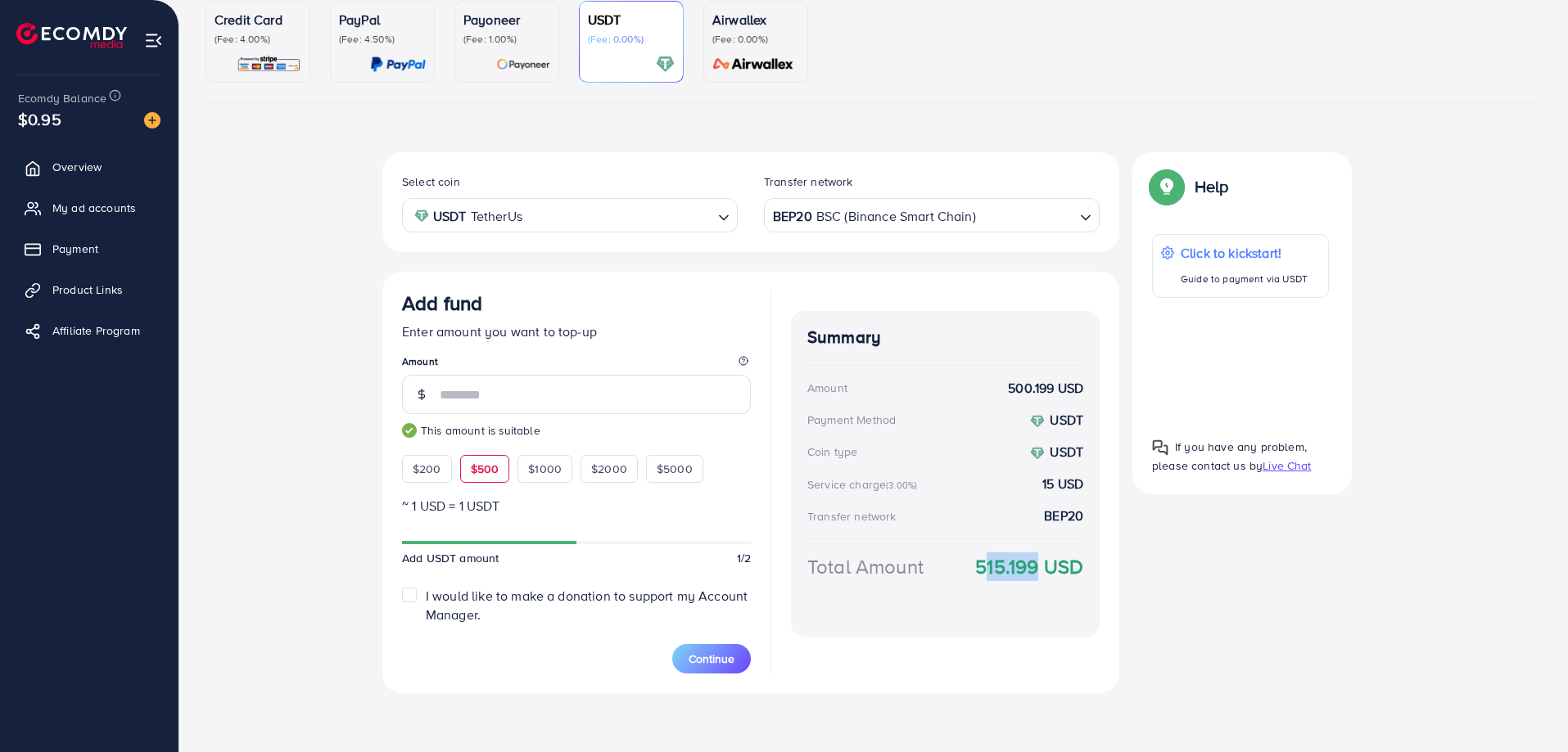
drag, startPoint x: 972, startPoint y: 574, endPoint x: 1023, endPoint y: 573, distance: 51.0
click at [1023, 573] on div "Total Amount 515.199 USD" at bounding box center [945, 586] width 276 height 68
click at [1034, 621] on div "Summary Amount 500.199 USD Payment Method USDT Coin type USDT Service charge (3…" at bounding box center [945, 474] width 309 height 326
click at [1150, 570] on div "Select coin USDT TetherUs Loading... Transfer network BEP20 BSC (Binance Smart …" at bounding box center [873, 423] width 983 height 541
click at [281, 453] on div "Select coin USDT TetherUs Loading... Transfer network BEP20 BSC (Binance Smart …" at bounding box center [874, 429] width 1336 height 554
